Goal: Navigation & Orientation: Find specific page/section

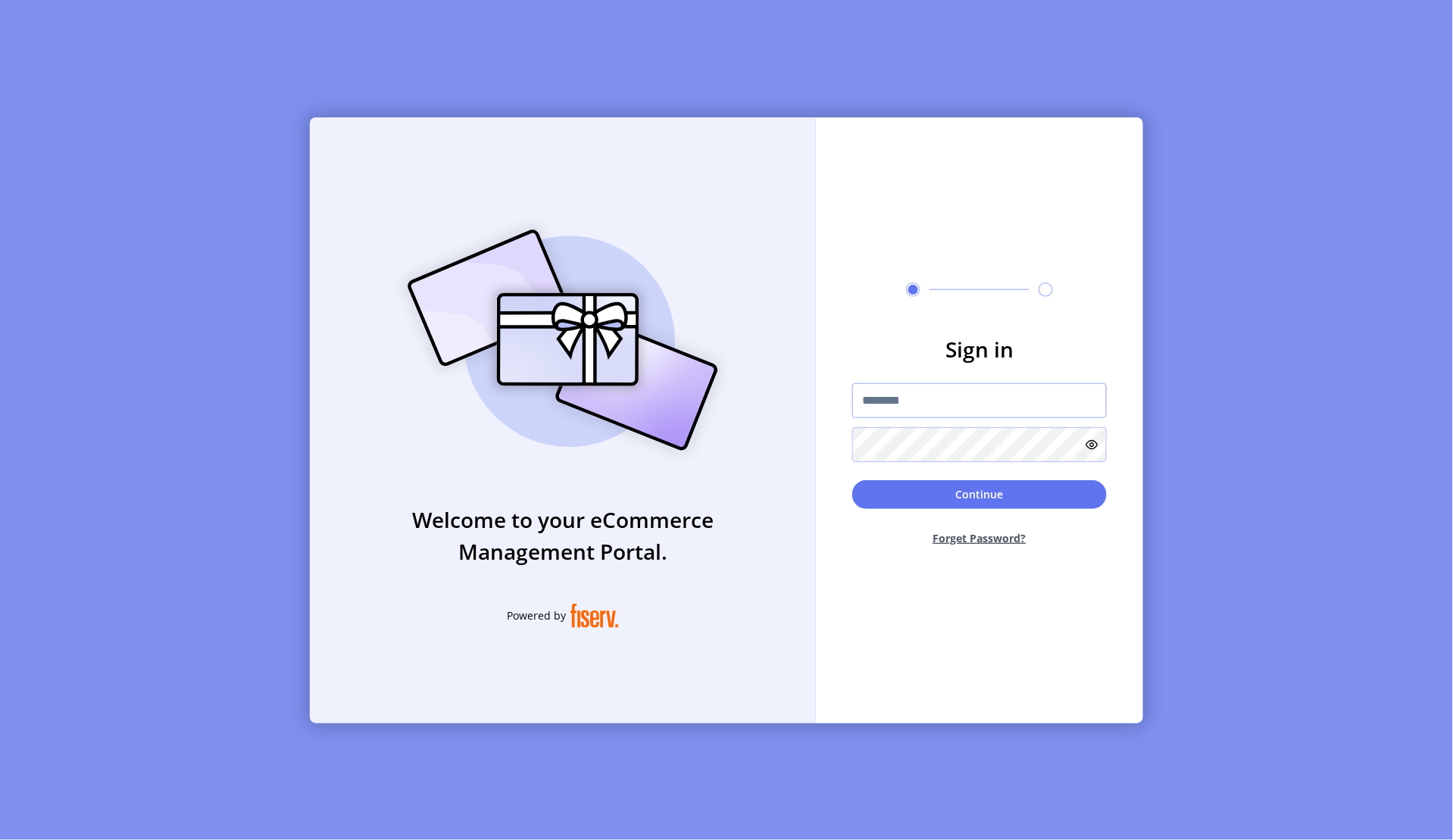
type input "**********"
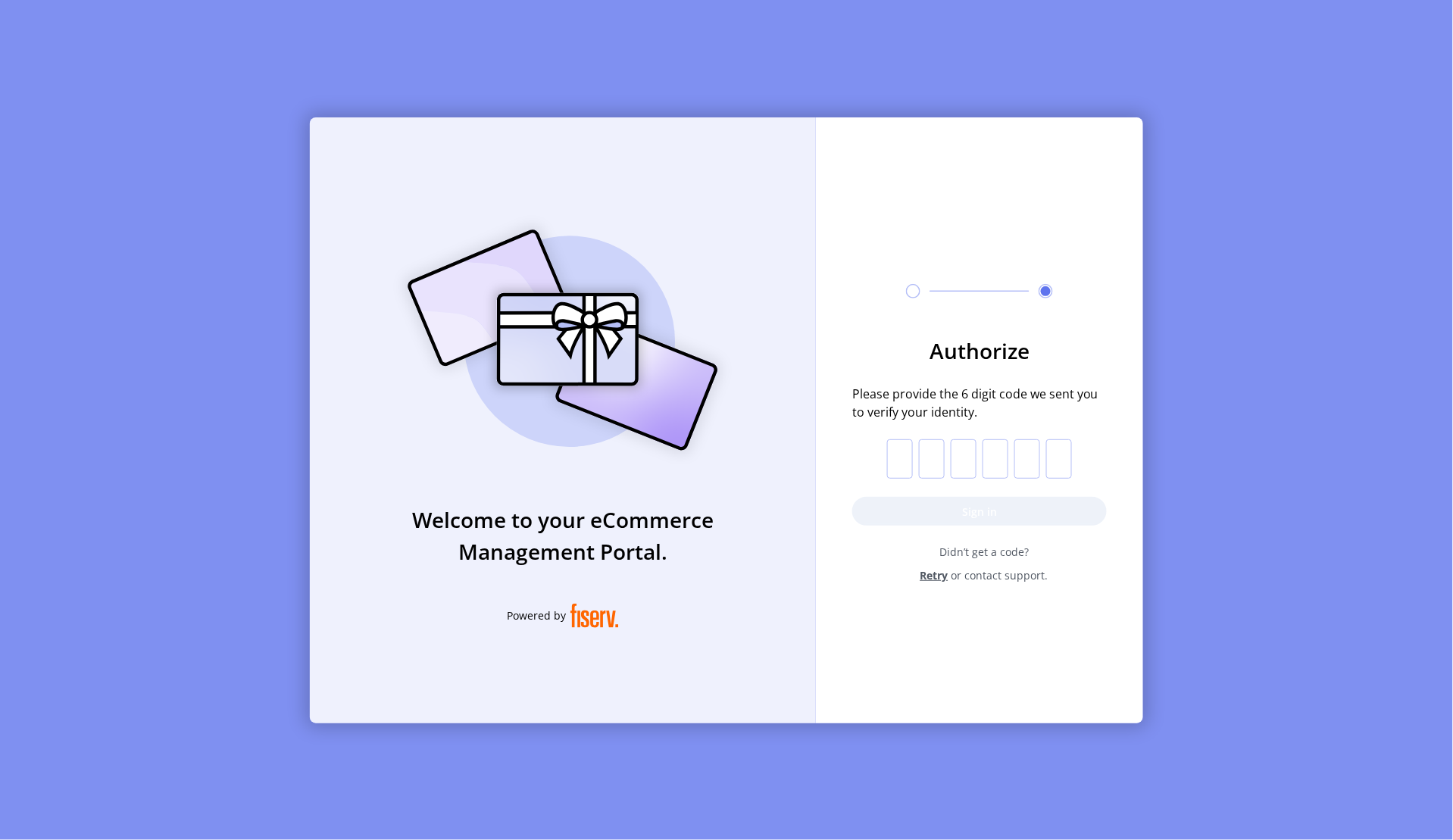
click at [890, 448] on input "text" at bounding box center [900, 458] width 26 height 39
paste input "*"
type input "*"
click at [921, 508] on button "Sign in" at bounding box center [979, 511] width 255 height 29
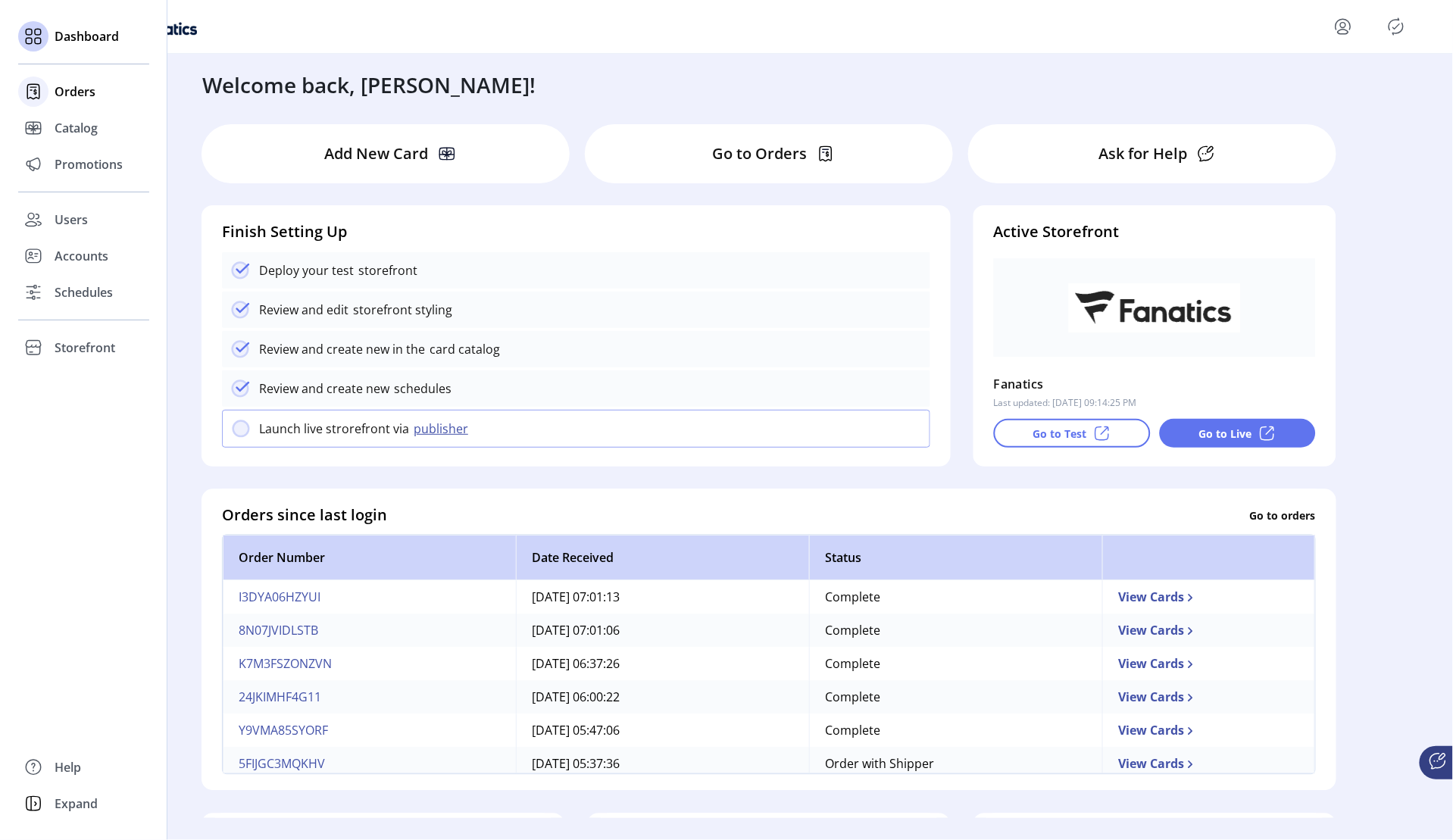
click at [71, 95] on span "Orders" at bounding box center [75, 92] width 41 height 18
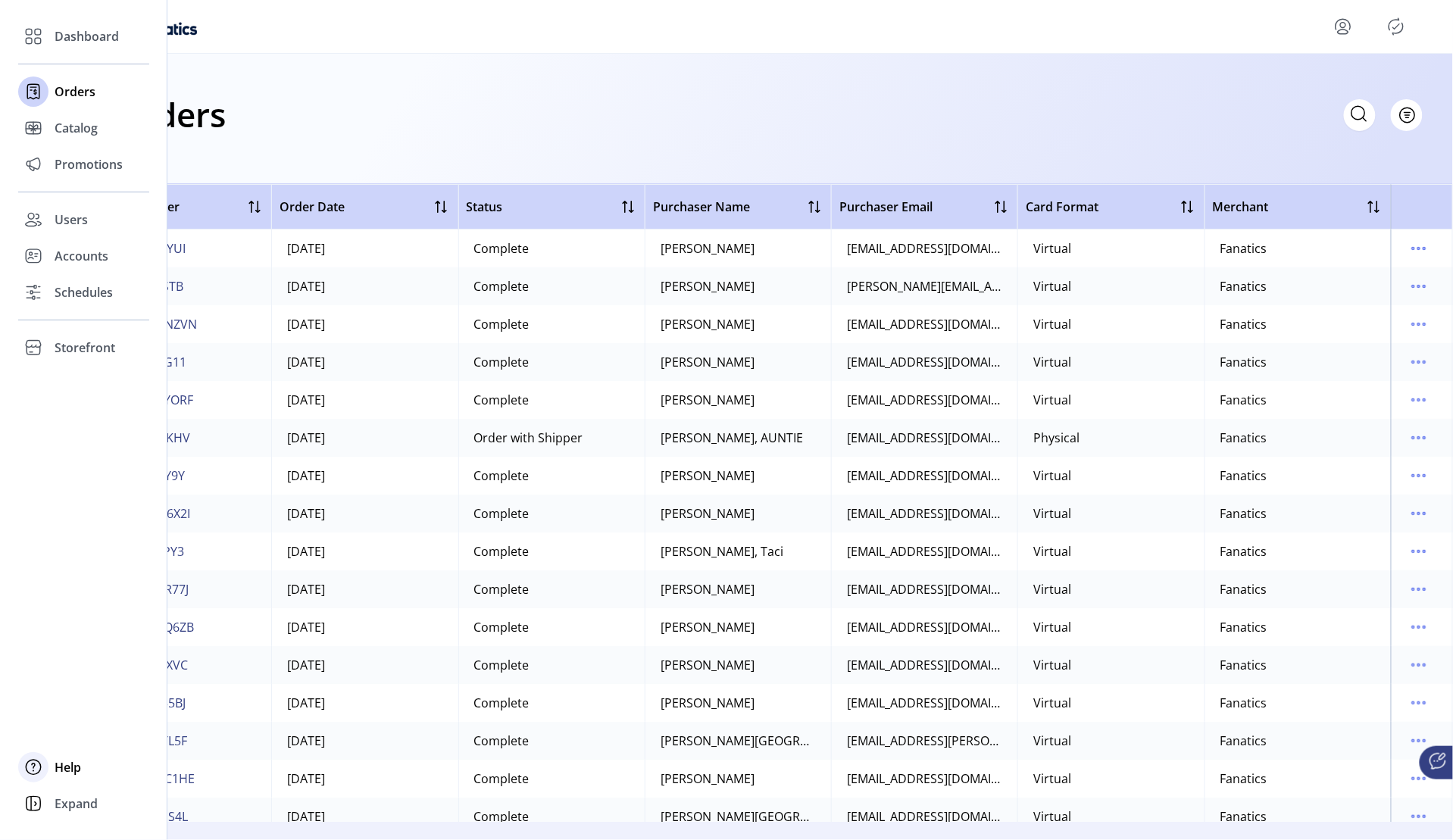
click at [70, 772] on span "Help" at bounding box center [68, 767] width 27 height 18
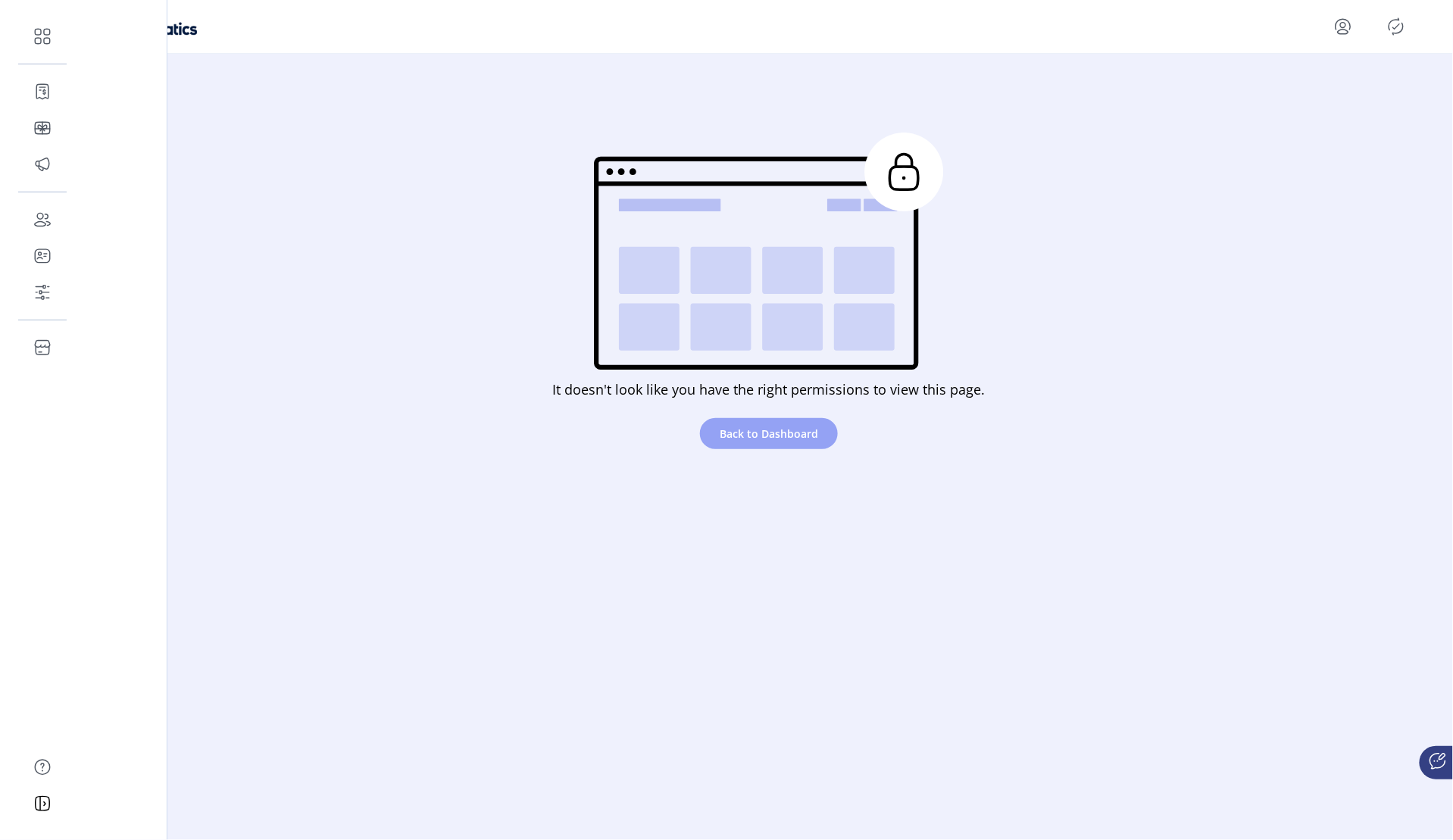
click at [755, 439] on span "Back to Dashboard" at bounding box center [769, 434] width 98 height 16
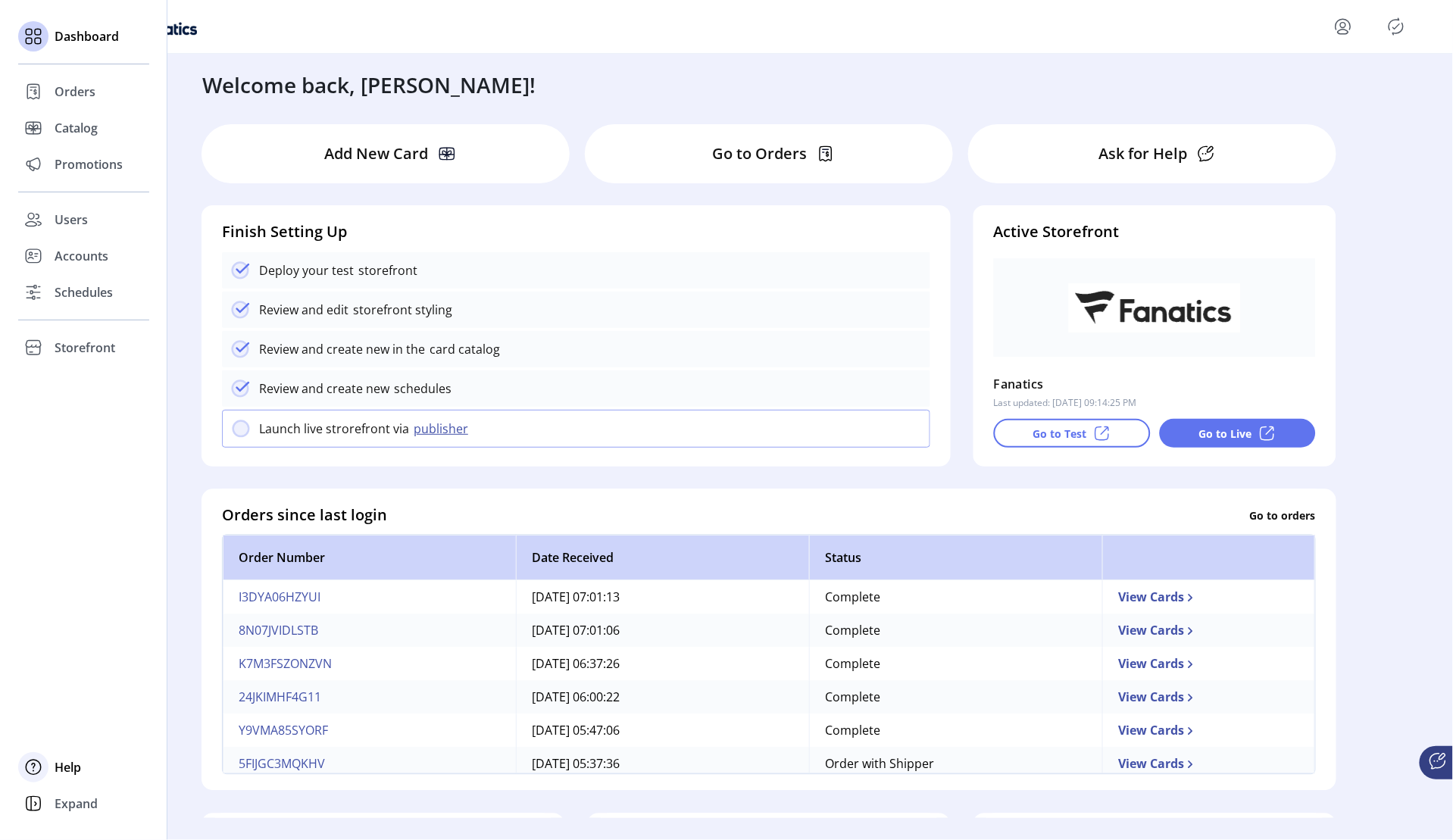
click at [61, 772] on span "Help" at bounding box center [68, 767] width 27 height 18
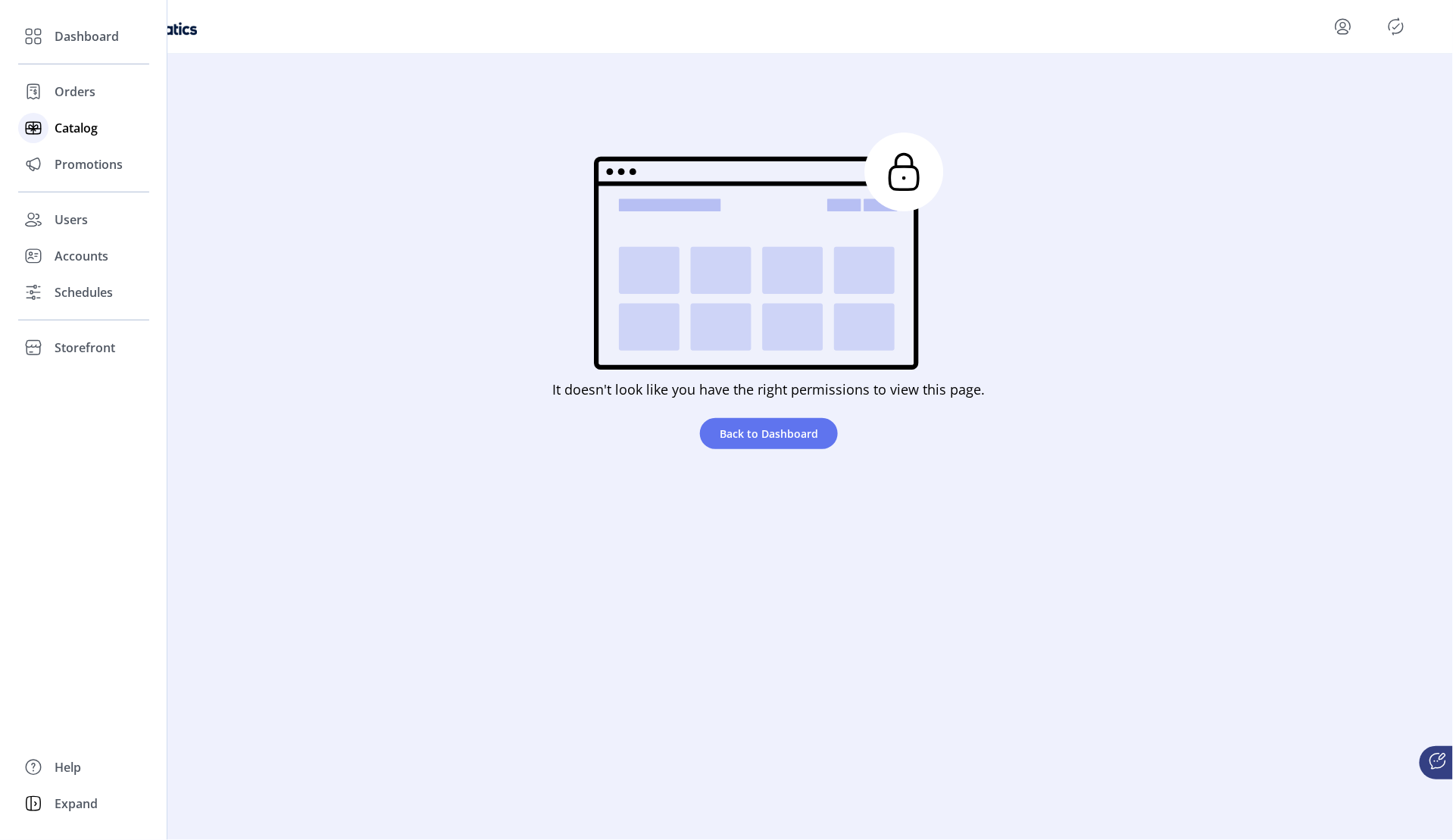
click at [81, 132] on span "Catalog" at bounding box center [76, 128] width 43 height 18
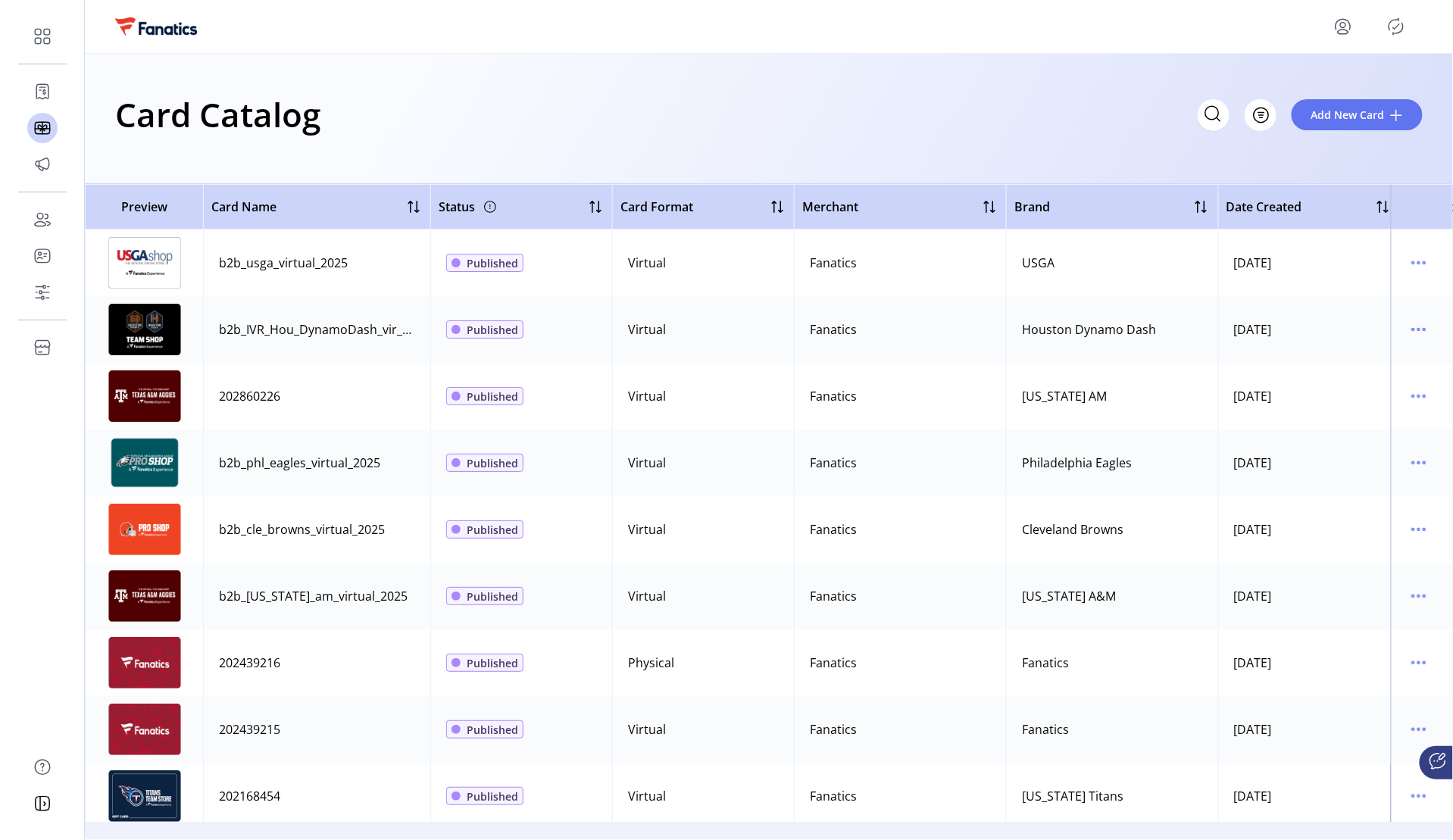
click at [459, 164] on div "Card Catalog Filter Add New Card" at bounding box center [769, 119] width 1368 height 130
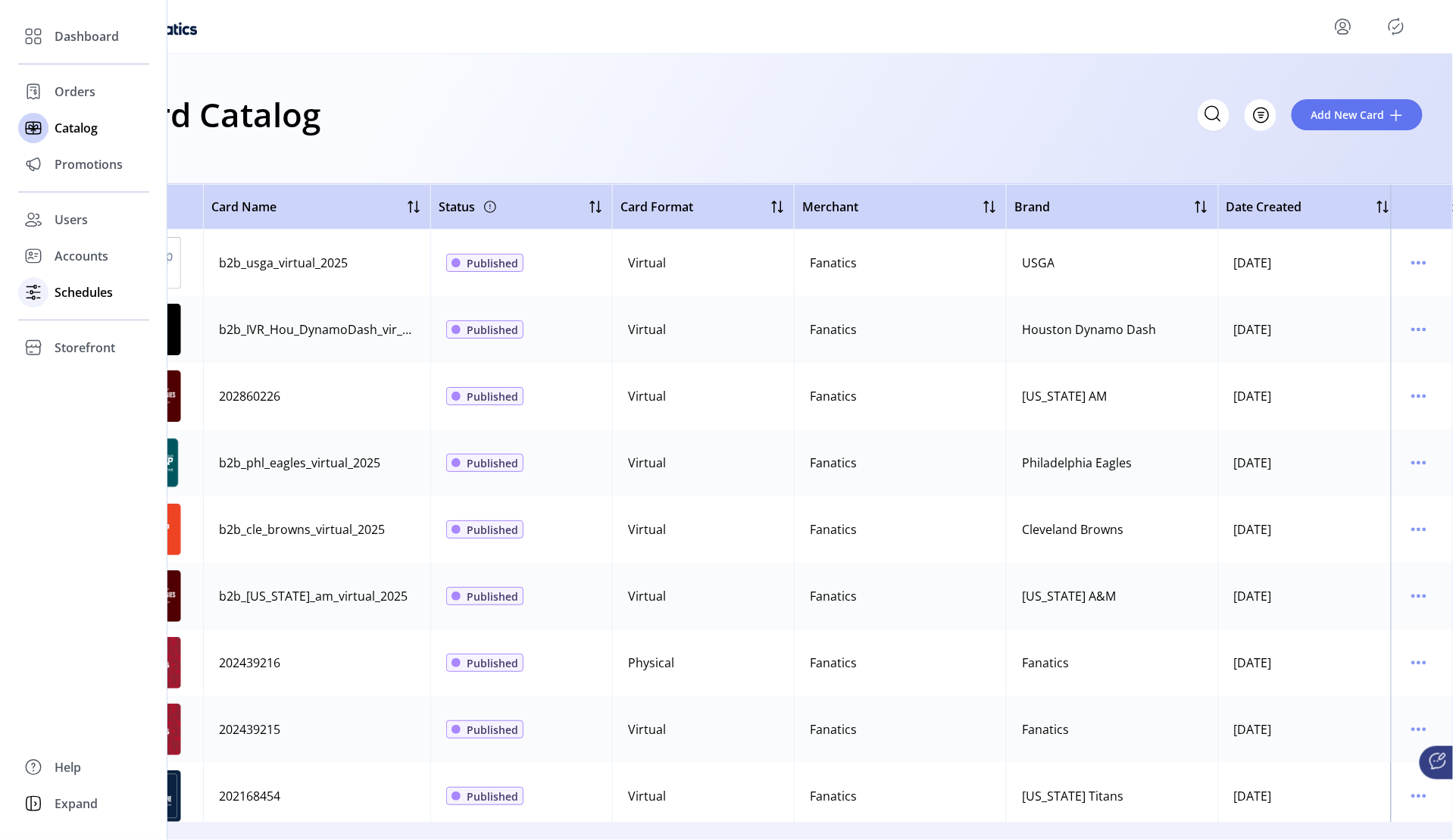
click at [94, 295] on span "Schedules" at bounding box center [84, 292] width 58 height 18
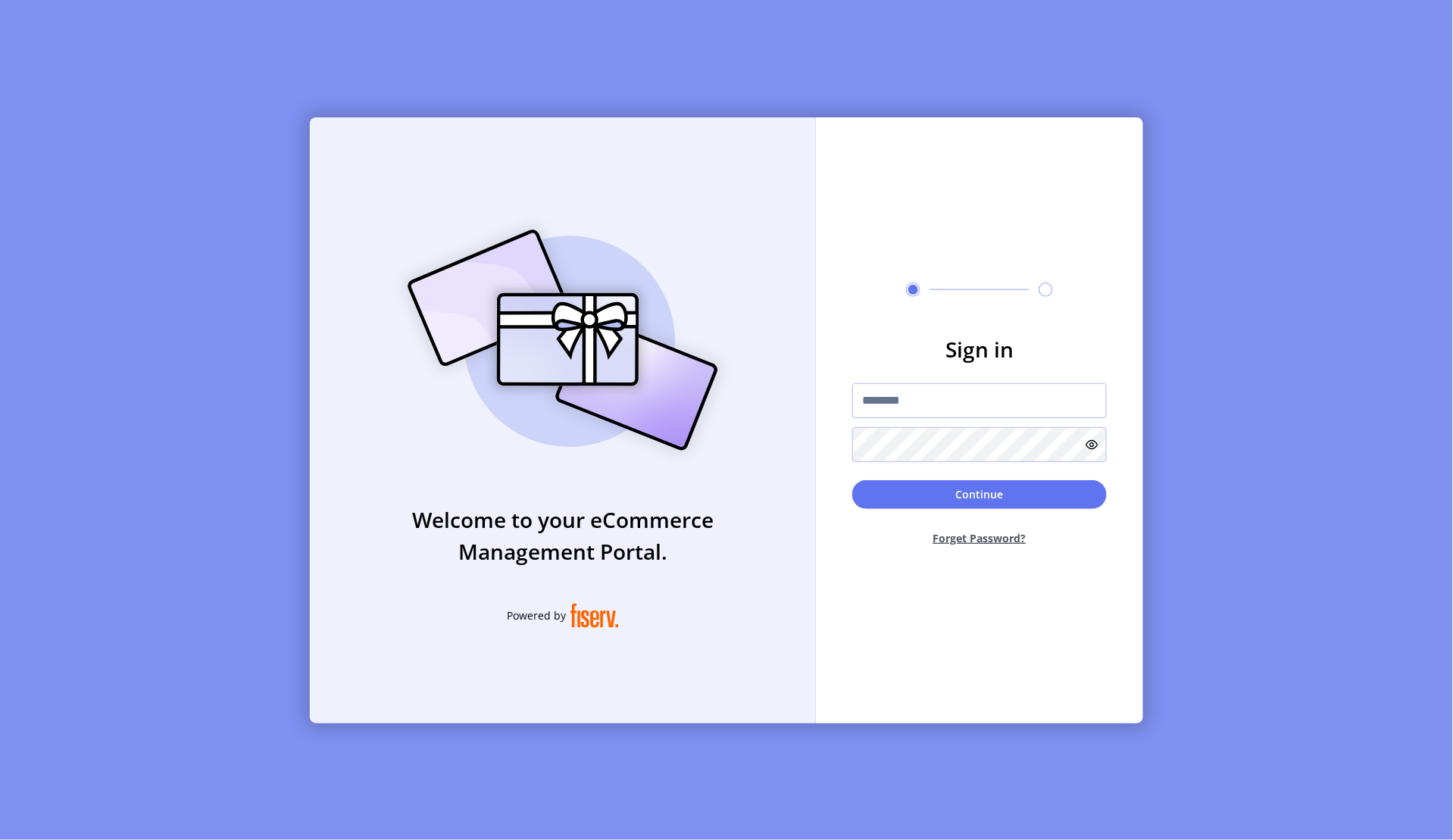
type input "**********"
